Goal: Transaction & Acquisition: Purchase product/service

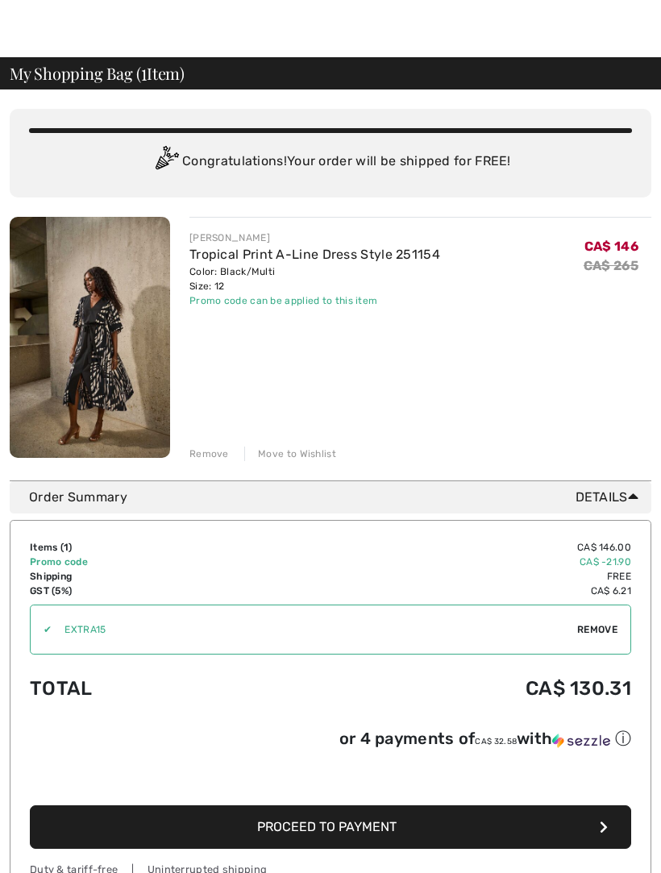
scroll to position [20, 0]
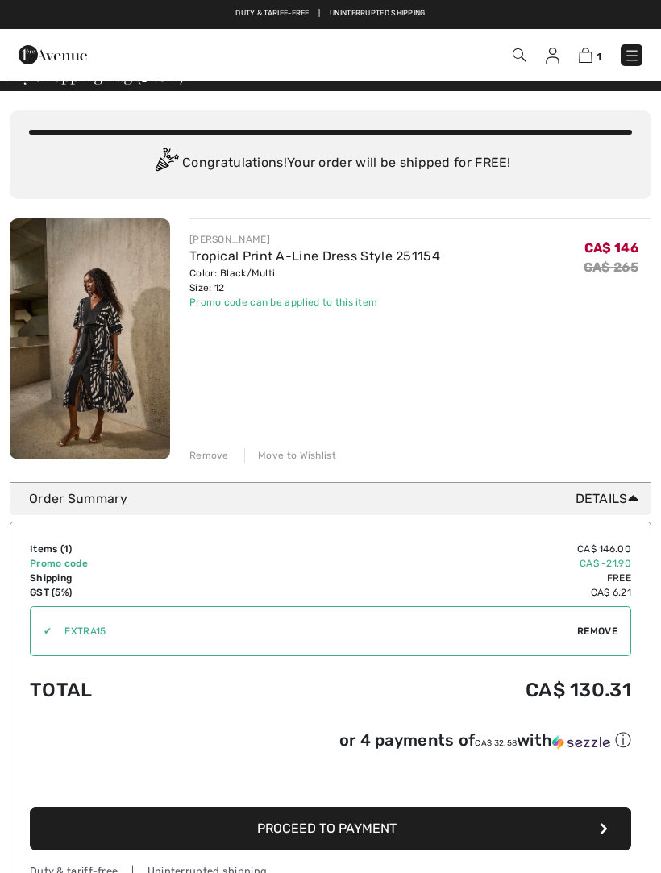
click at [102, 356] on img at bounding box center [90, 339] width 160 height 241
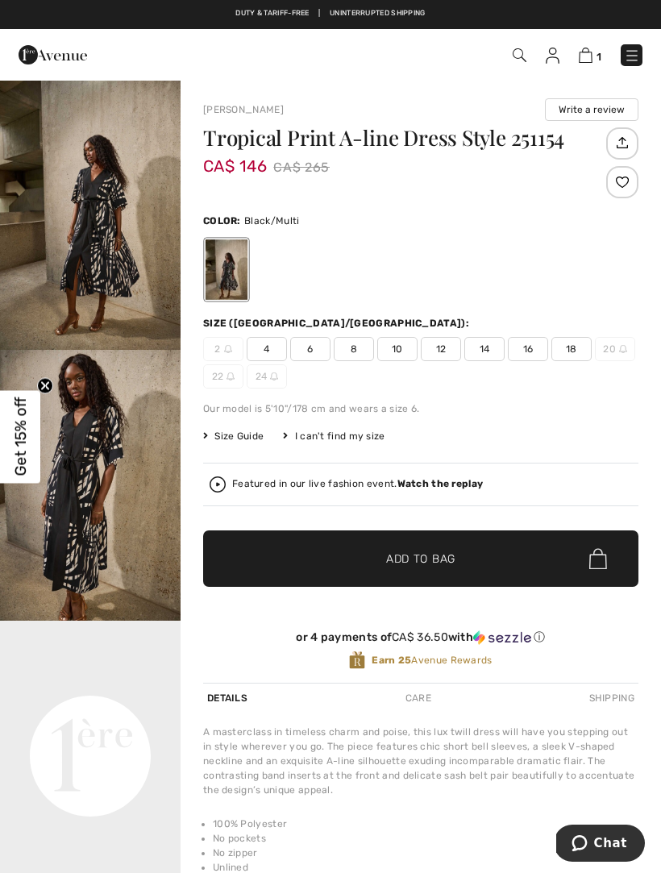
click at [455, 491] on div "Featured in our live fashion event. Watch the replay" at bounding box center [421, 485] width 423 height 16
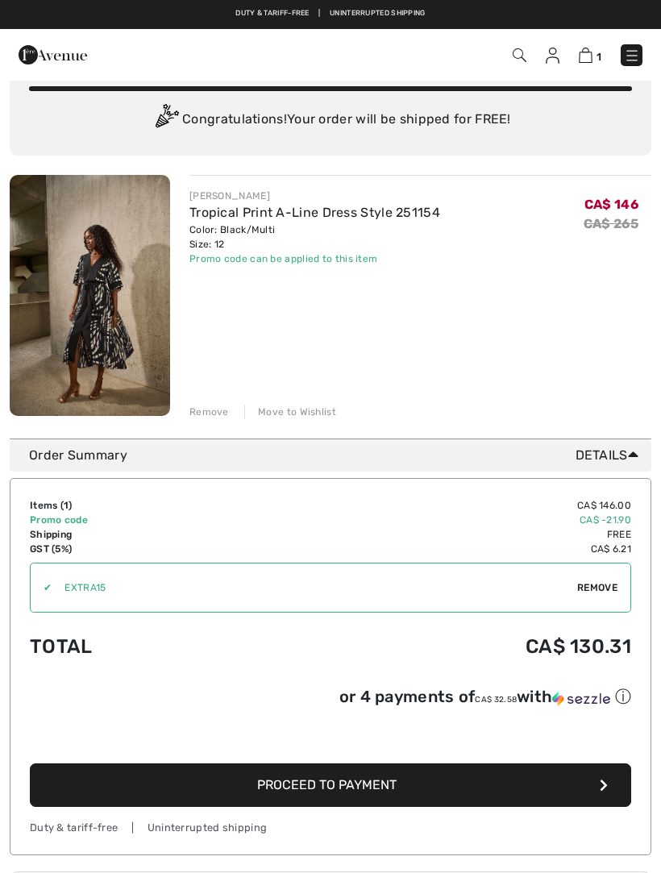
click at [90, 303] on img at bounding box center [90, 295] width 160 height 241
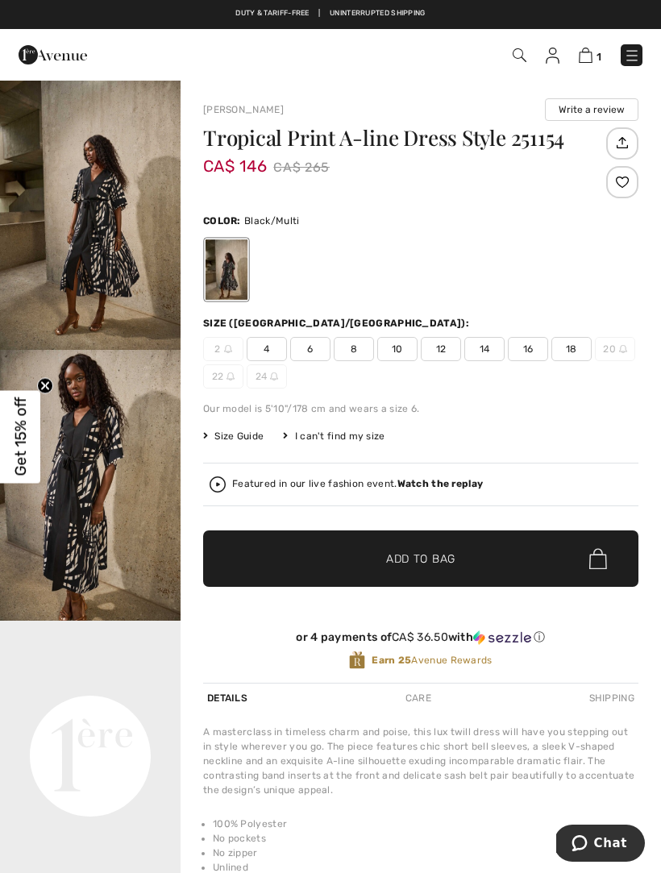
click at [115, 469] on img "2 / 7" at bounding box center [90, 485] width 181 height 271
